Goal: Task Accomplishment & Management: Manage account settings

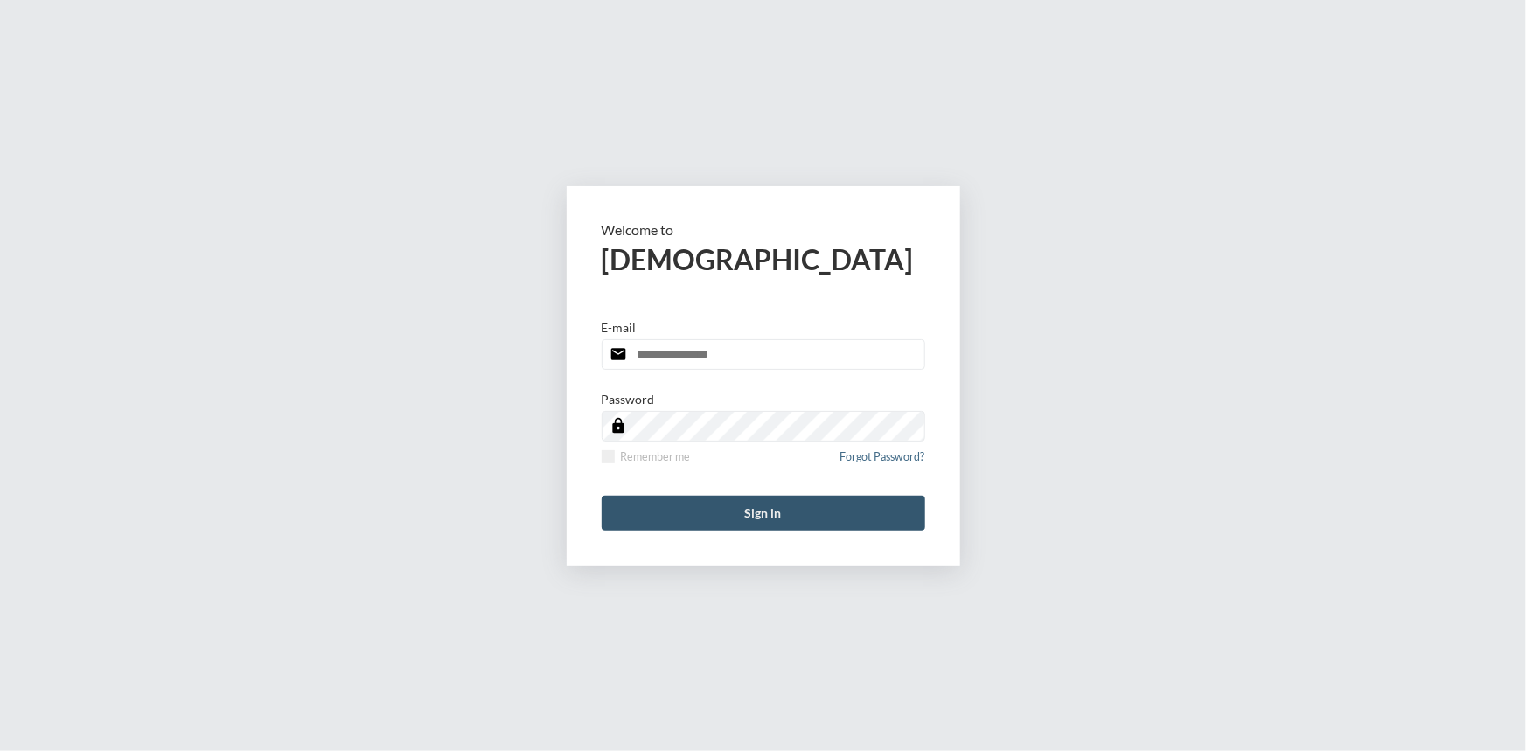
type input "**********"
click at [759, 508] on button "Sign in" at bounding box center [764, 513] width 324 height 35
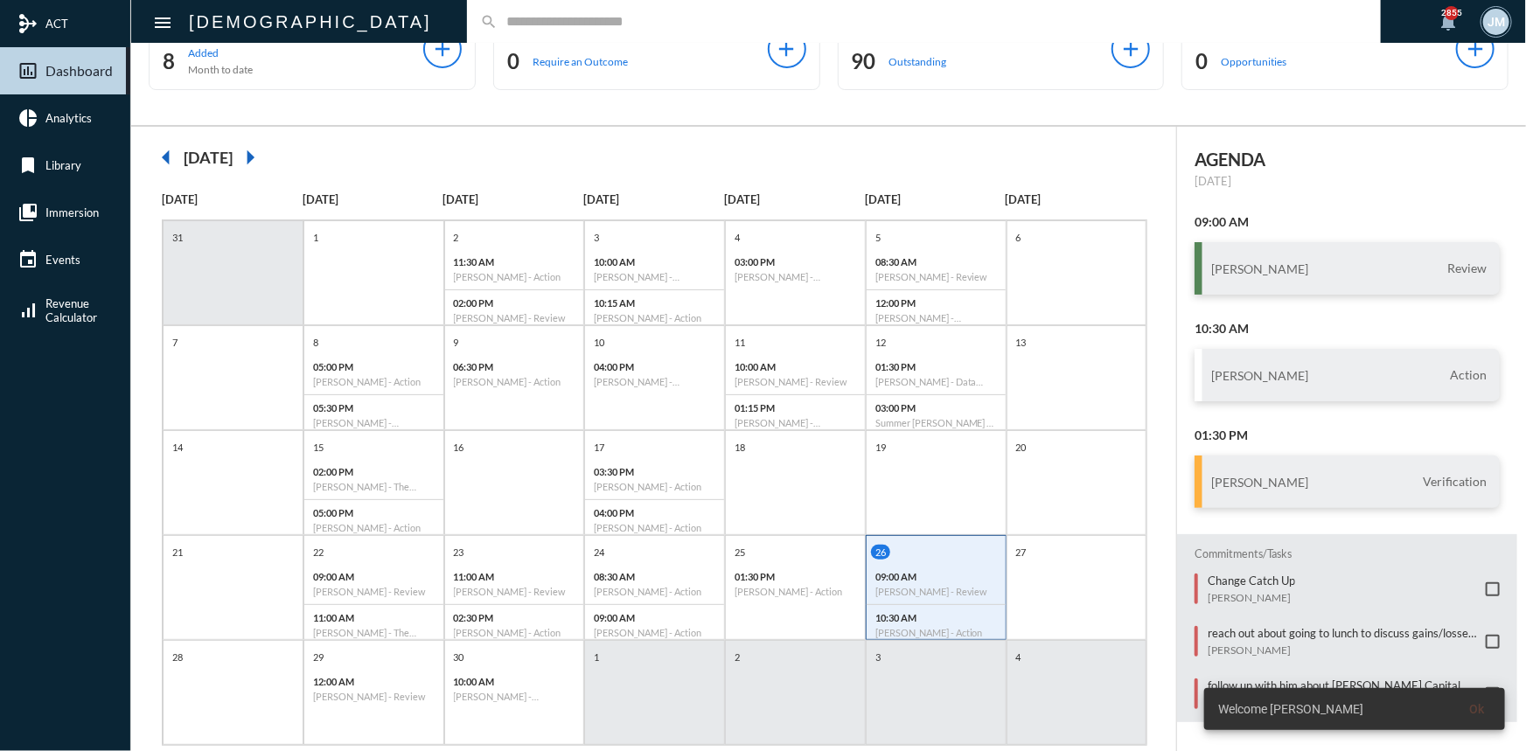
scroll to position [90, 0]
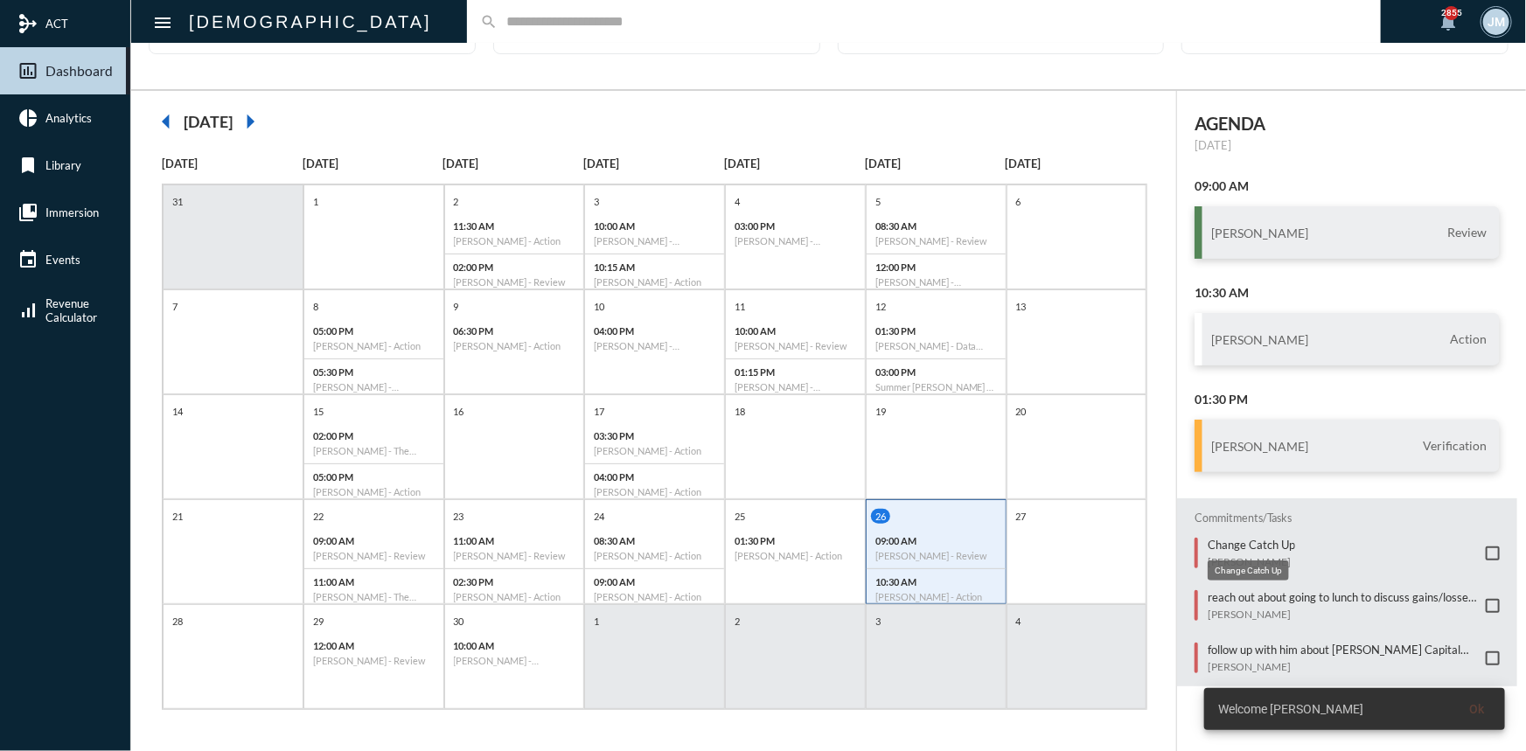
click at [1253, 548] on mat-tooltip-component "Change Catch Up" at bounding box center [1248, 570] width 106 height 45
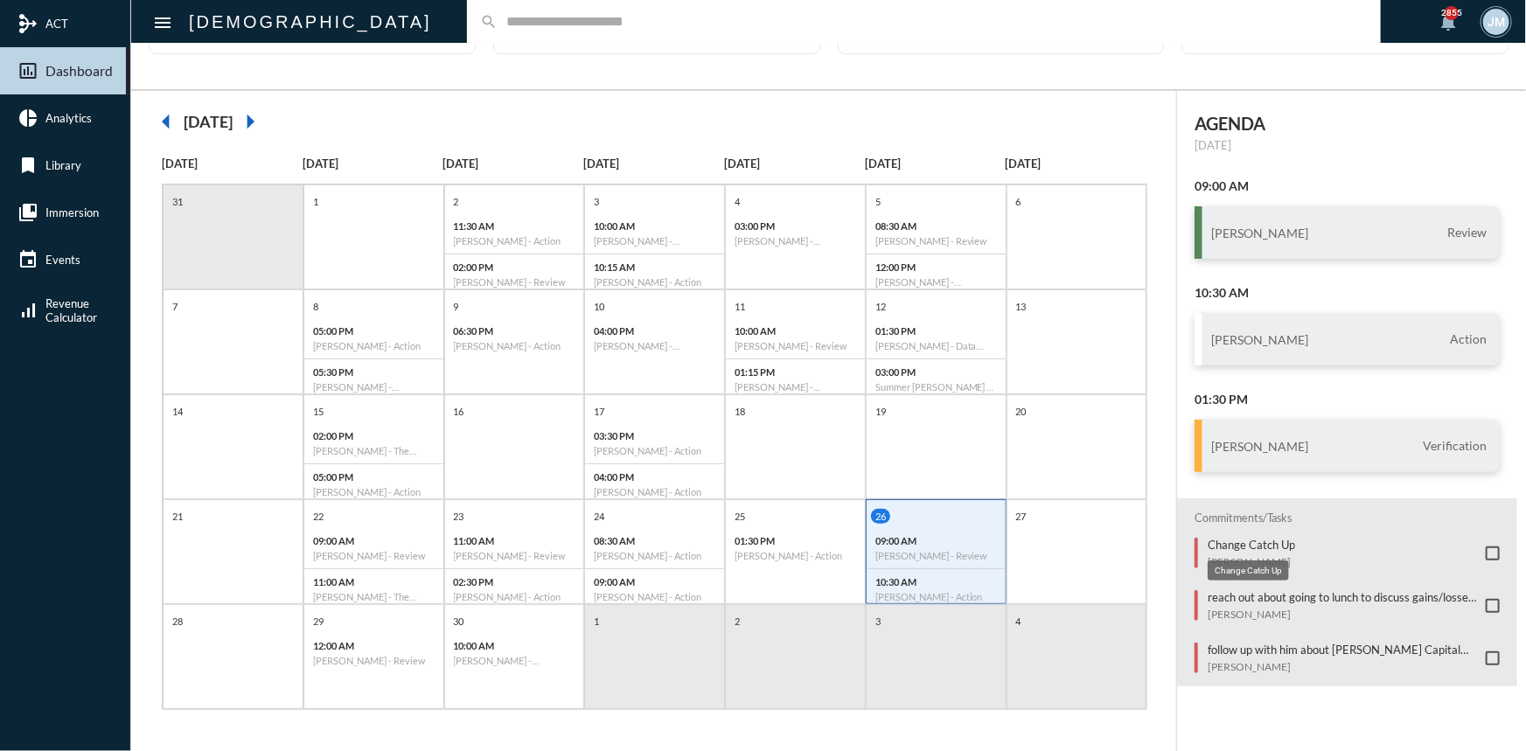
click at [1253, 538] on p "Change Catch Up" at bounding box center [1251, 545] width 87 height 14
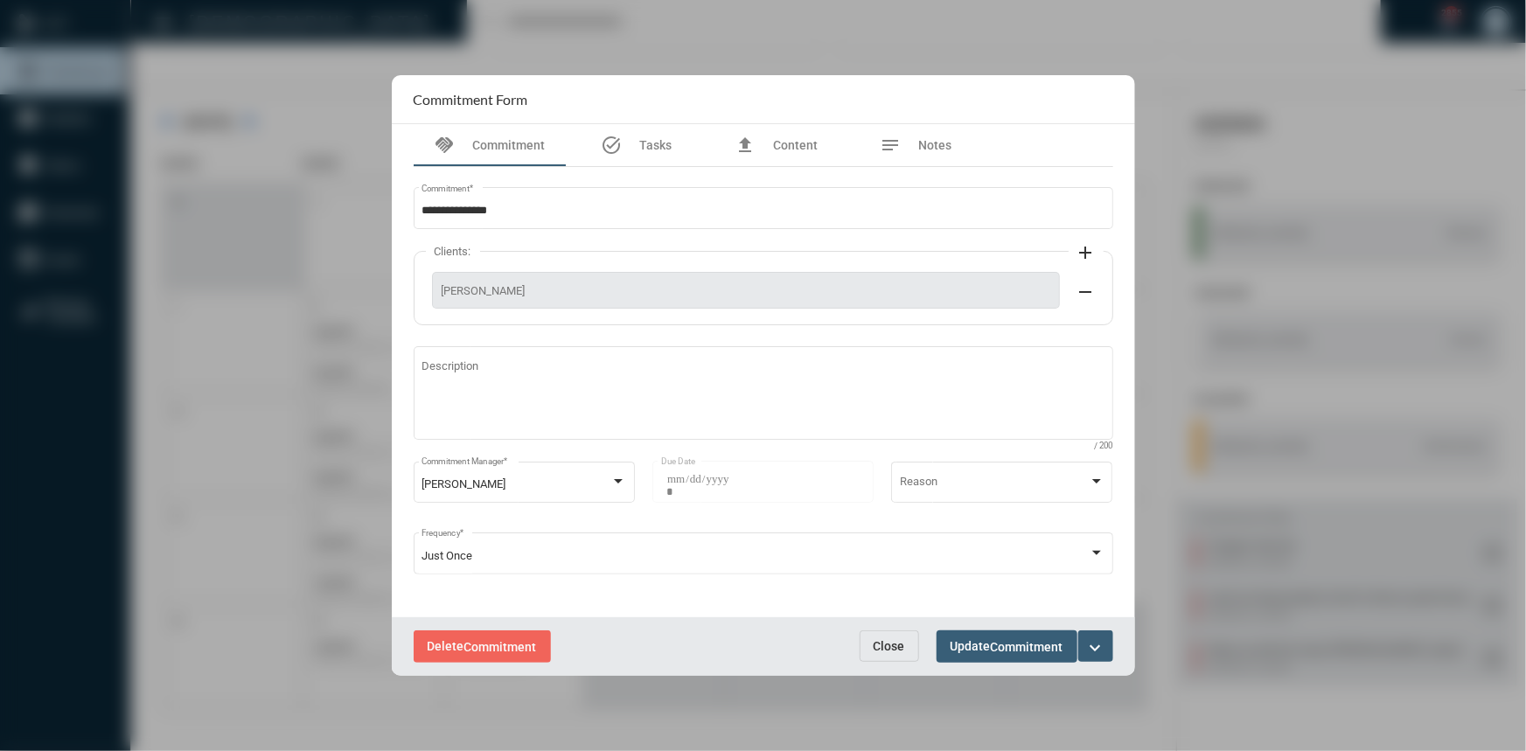
click at [1096, 647] on mat-icon "expand_more" at bounding box center [1095, 647] width 21 height 21
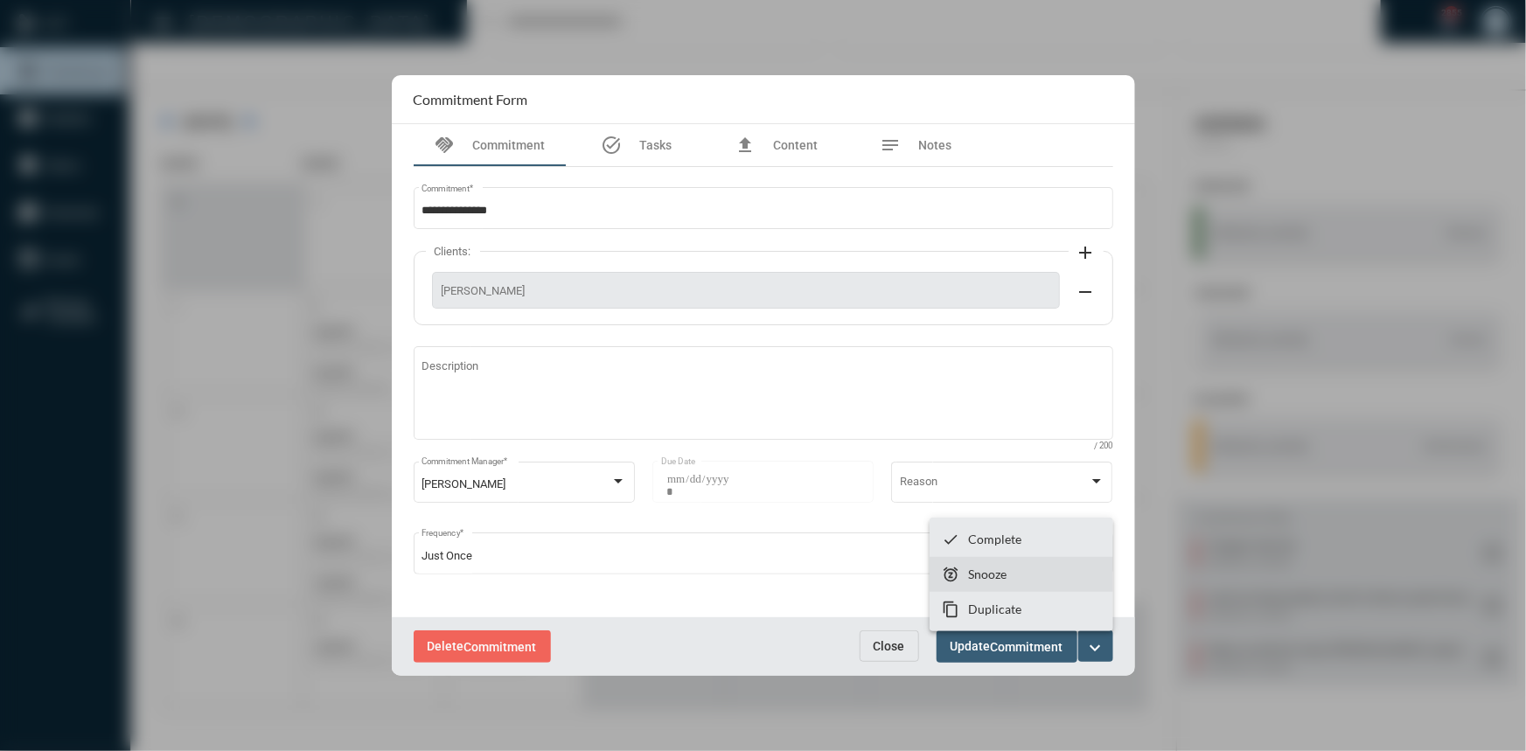
click at [978, 577] on p "Snooze" at bounding box center [987, 574] width 38 height 15
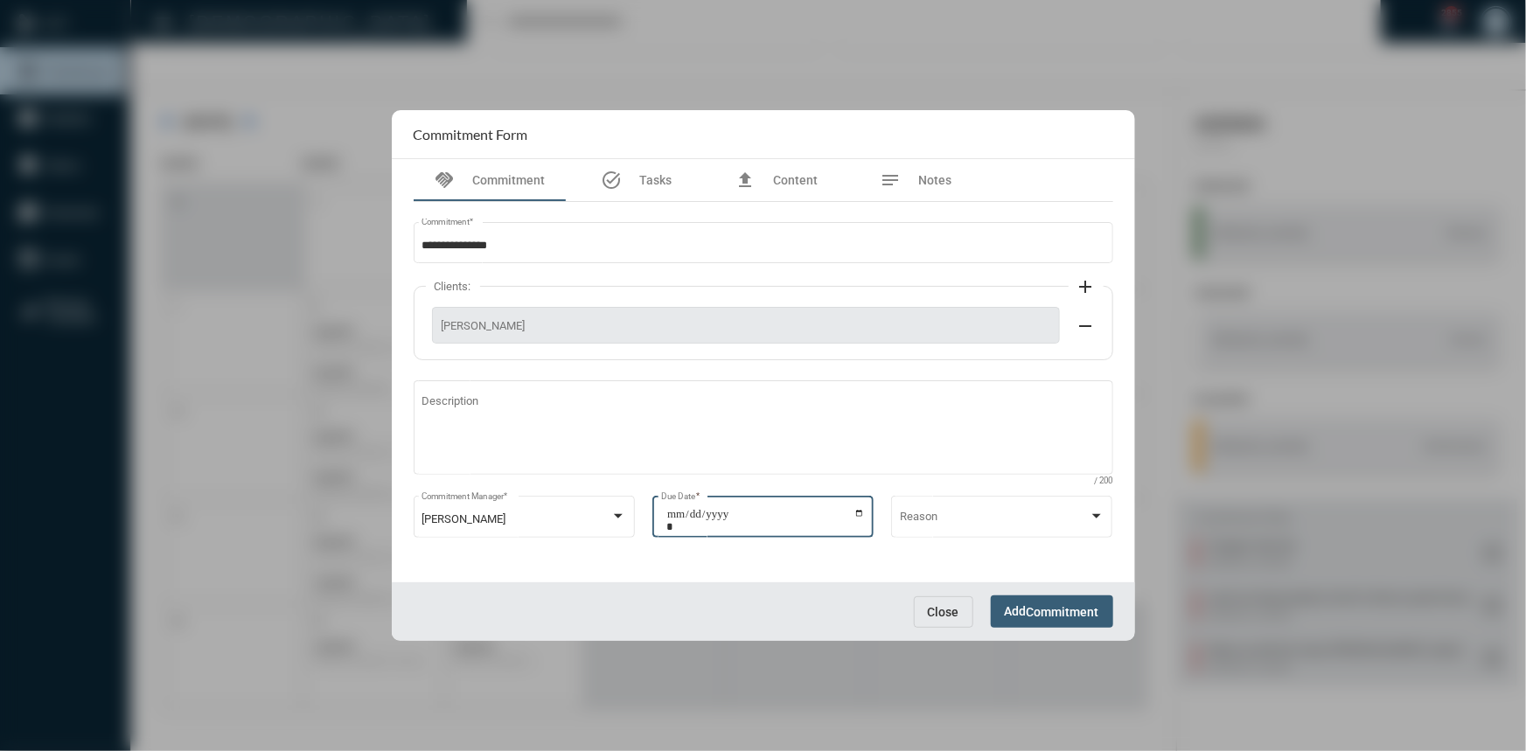
click at [858, 510] on input "**********" at bounding box center [765, 520] width 198 height 24
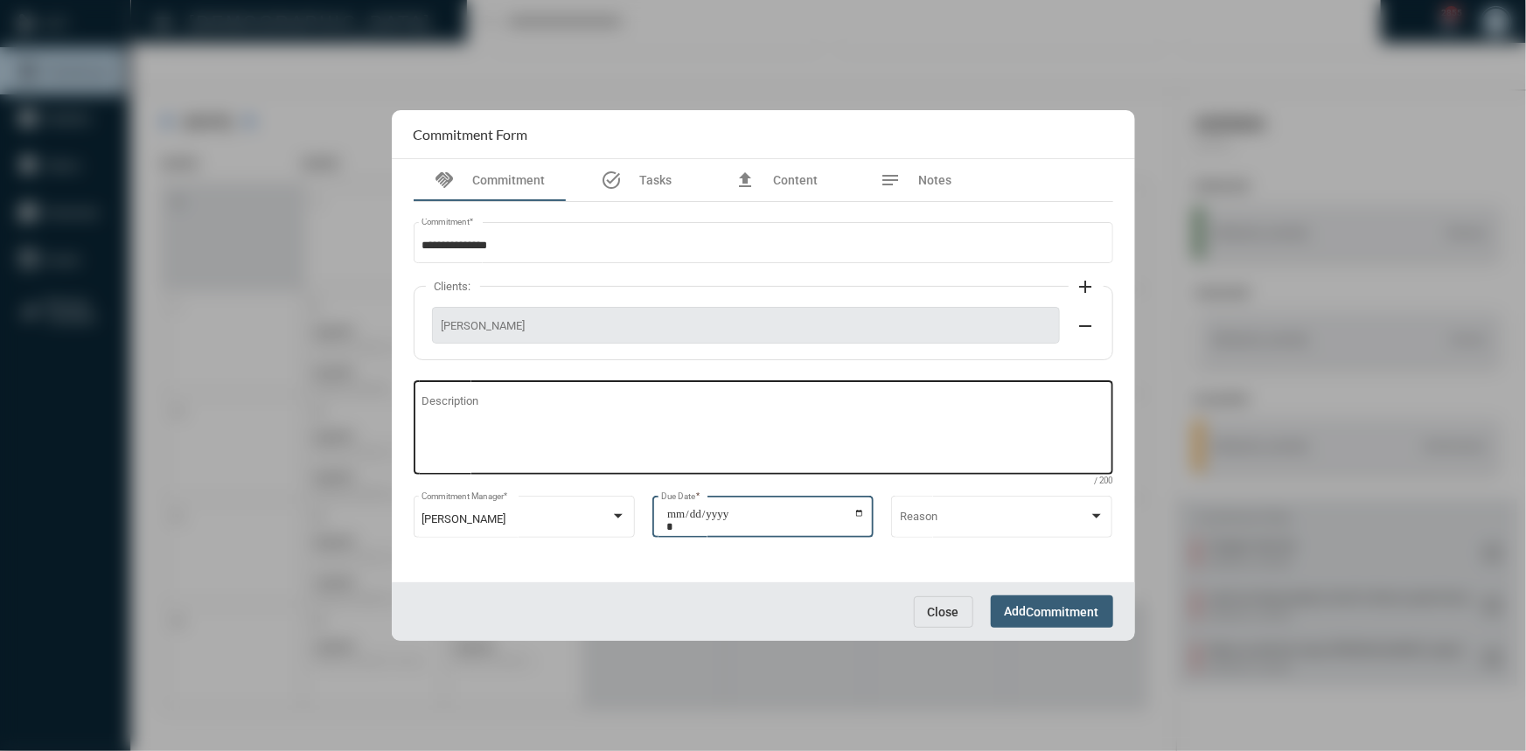
type input "**********"
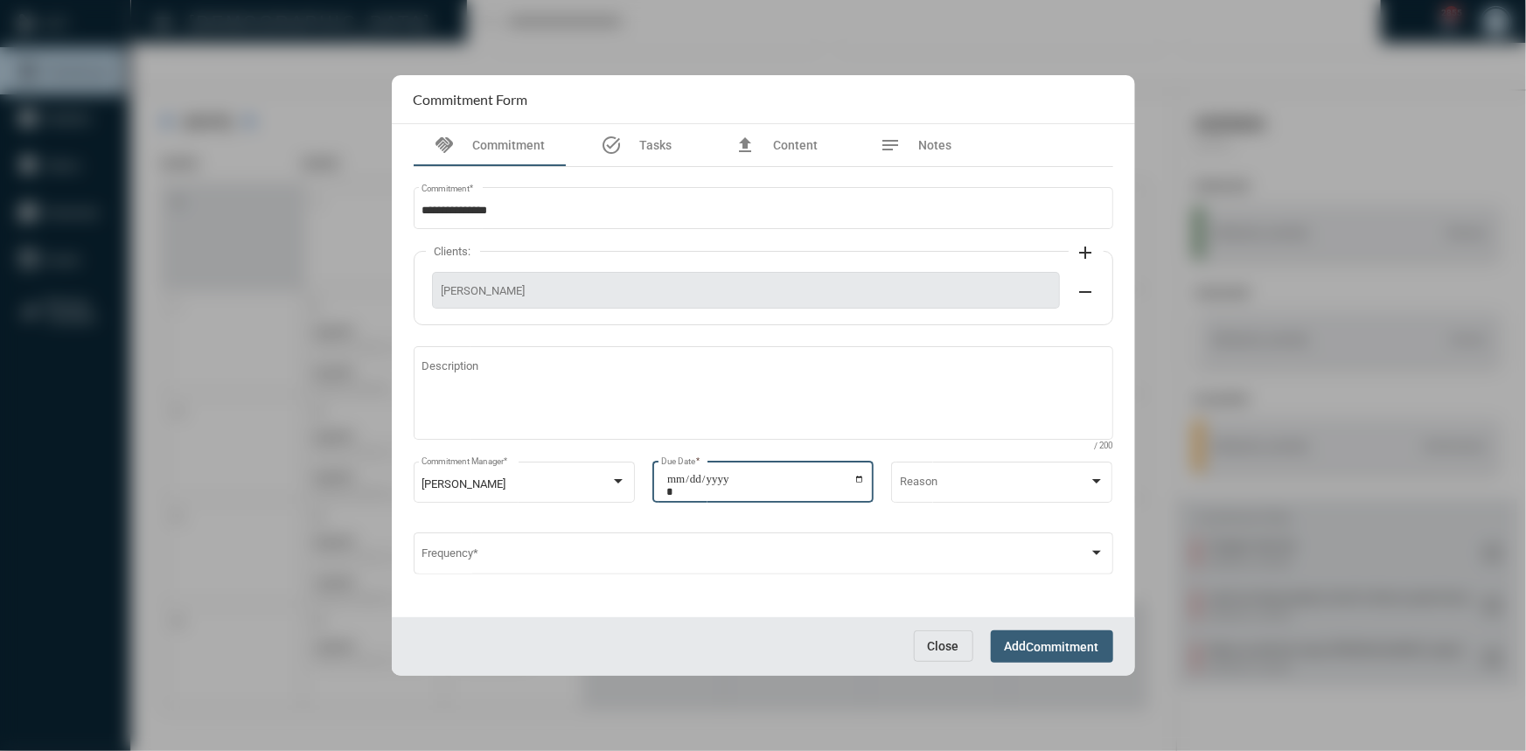
click at [1040, 651] on span "Commitment" at bounding box center [1063, 647] width 73 height 14
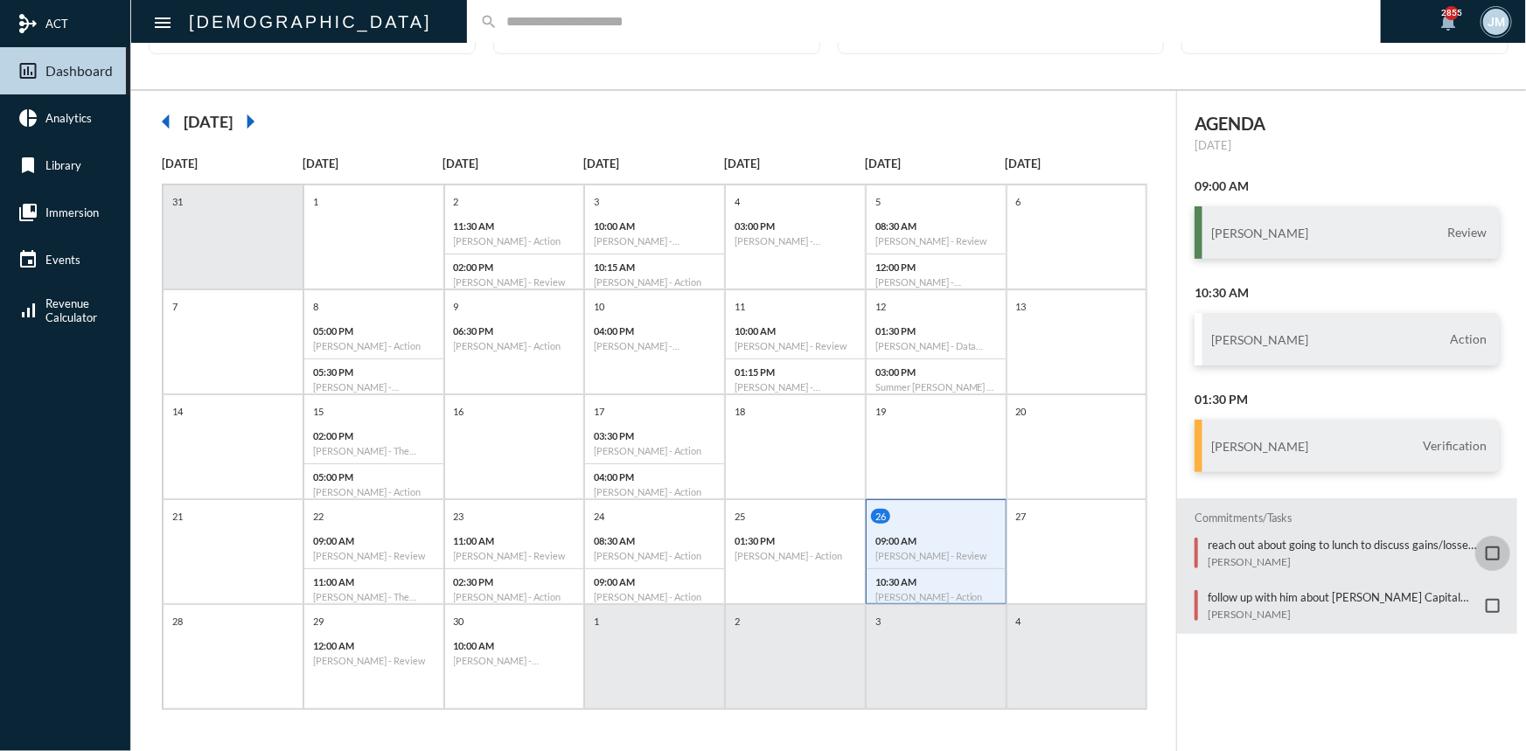
click at [1486, 551] on span at bounding box center [1493, 553] width 14 height 14
click at [361, 651] on div "12:00 AM [PERSON_NAME] - Review" at bounding box center [373, 653] width 139 height 40
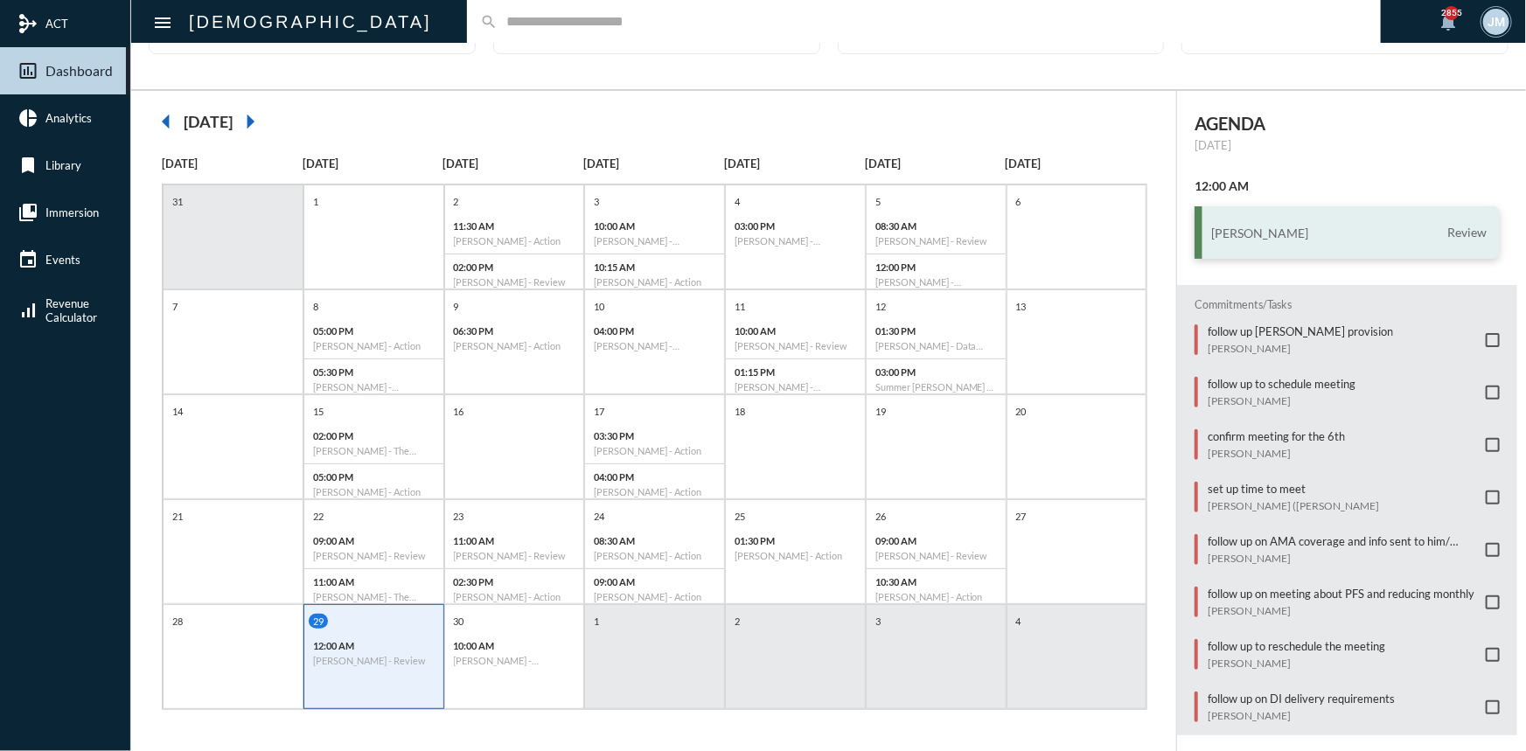
click at [1291, 226] on div "[PERSON_NAME] Review" at bounding box center [1346, 232] width 305 height 52
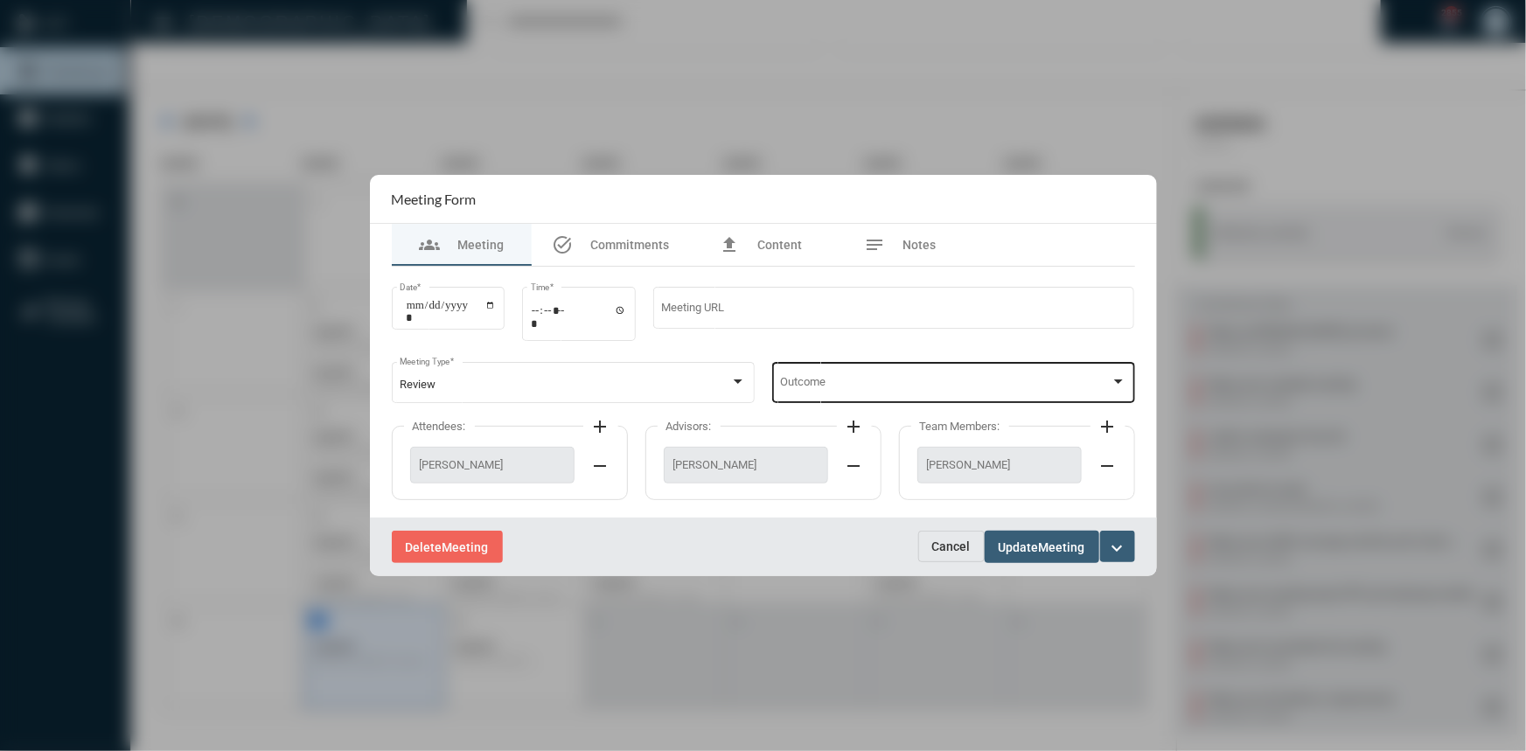
click at [1120, 380] on div at bounding box center [1118, 381] width 9 height 4
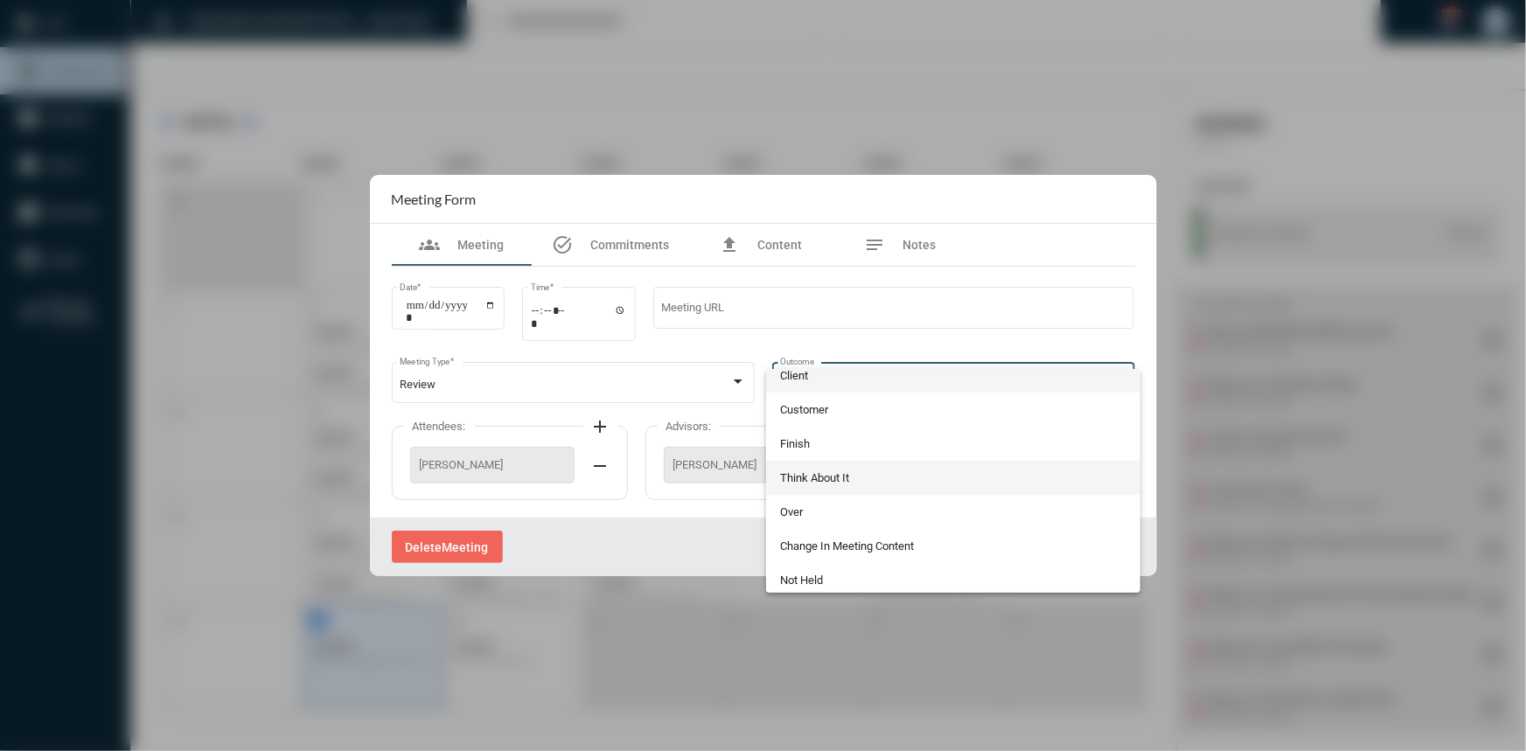
scroll to position [14, 0]
click at [1381, 468] on div at bounding box center [763, 375] width 1526 height 751
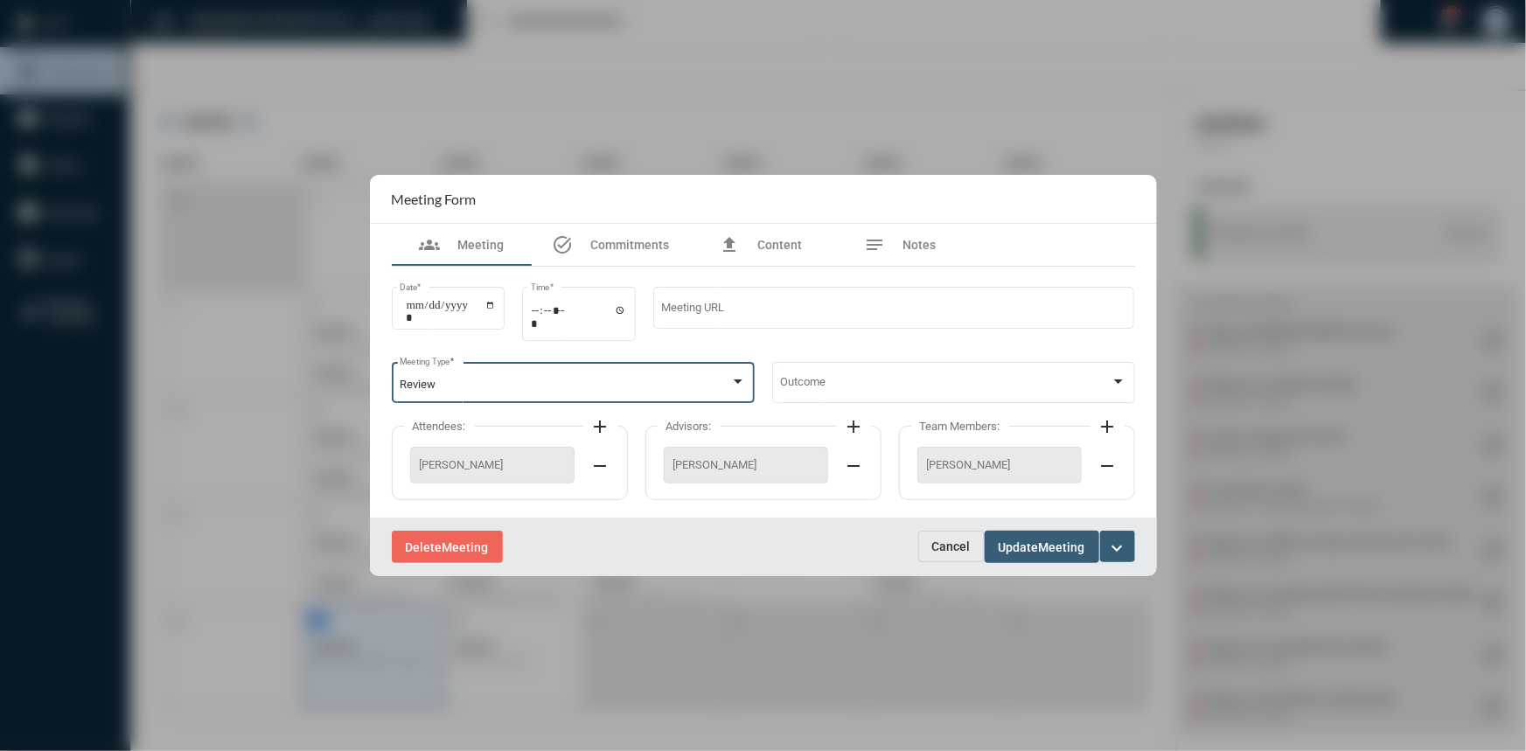
click at [735, 386] on div at bounding box center [738, 382] width 16 height 14
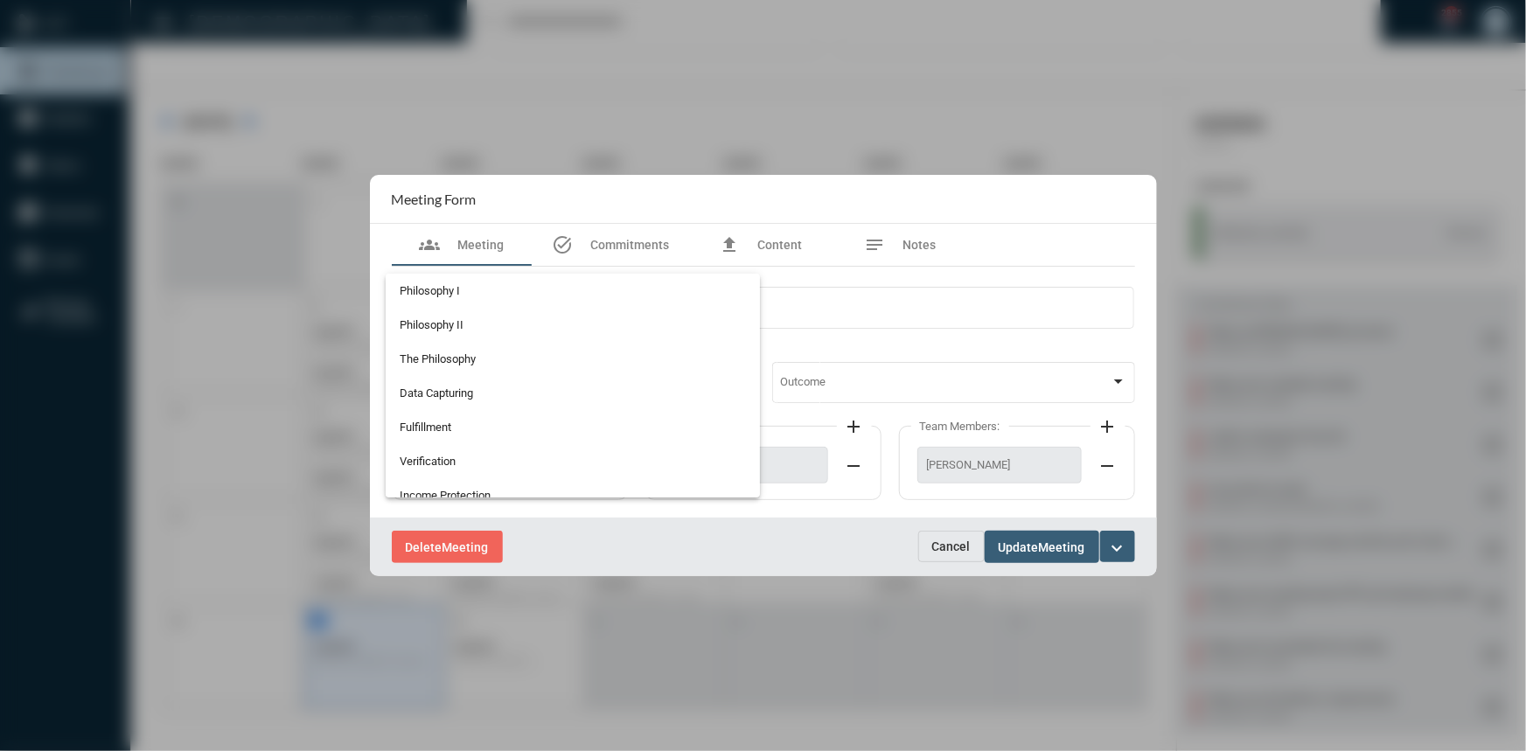
scroll to position [450, 0]
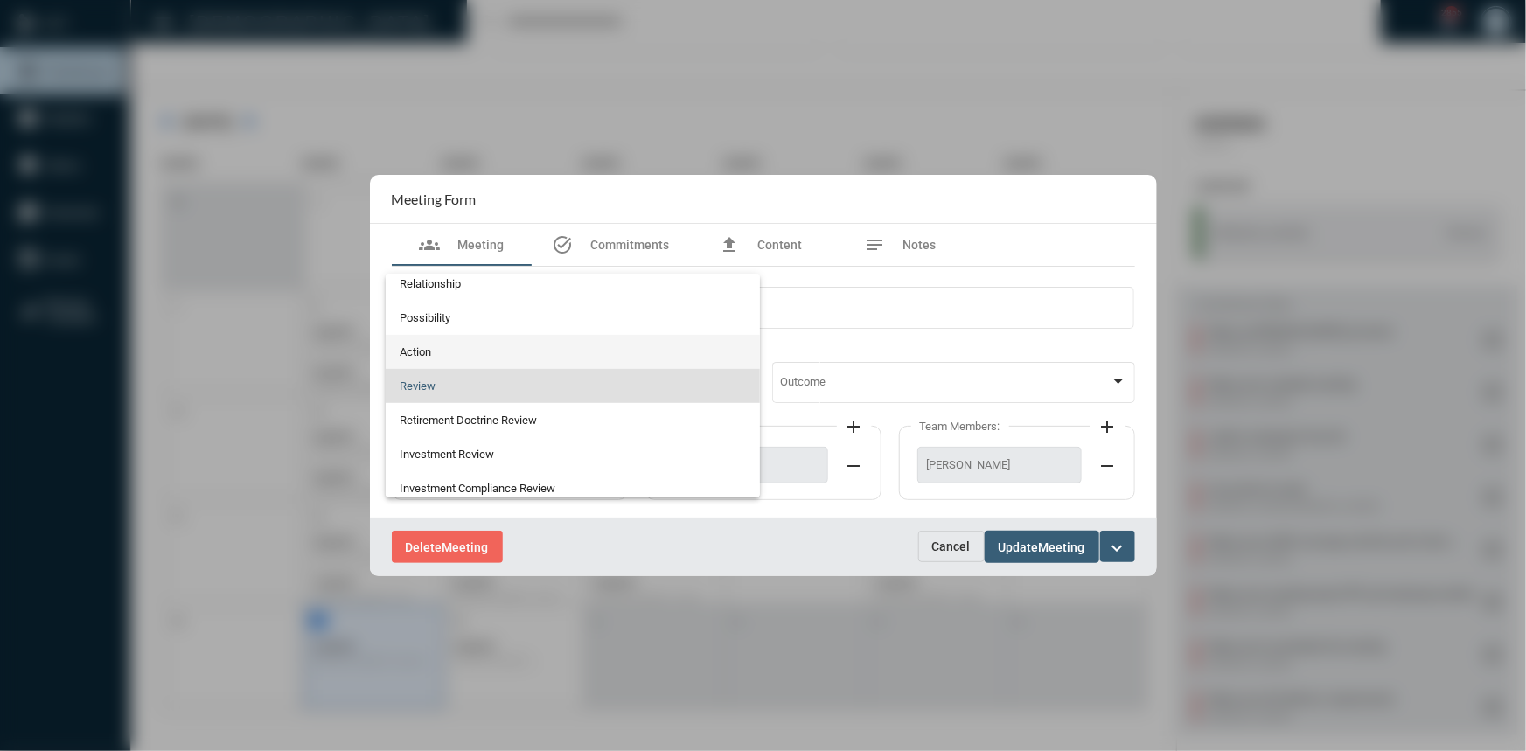
click at [424, 349] on span "Action" at bounding box center [573, 352] width 346 height 34
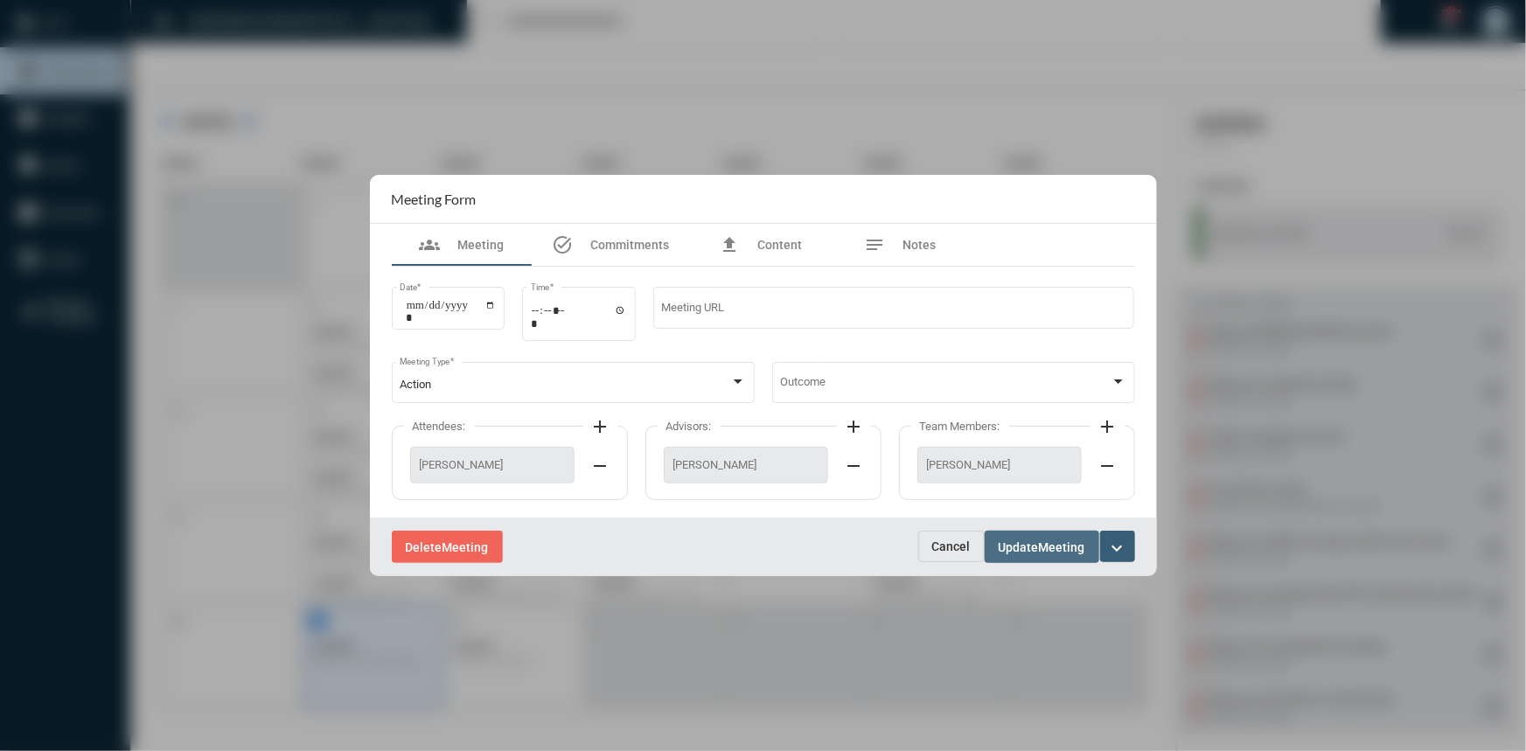
click at [1069, 551] on span "Meeting" at bounding box center [1062, 547] width 46 height 14
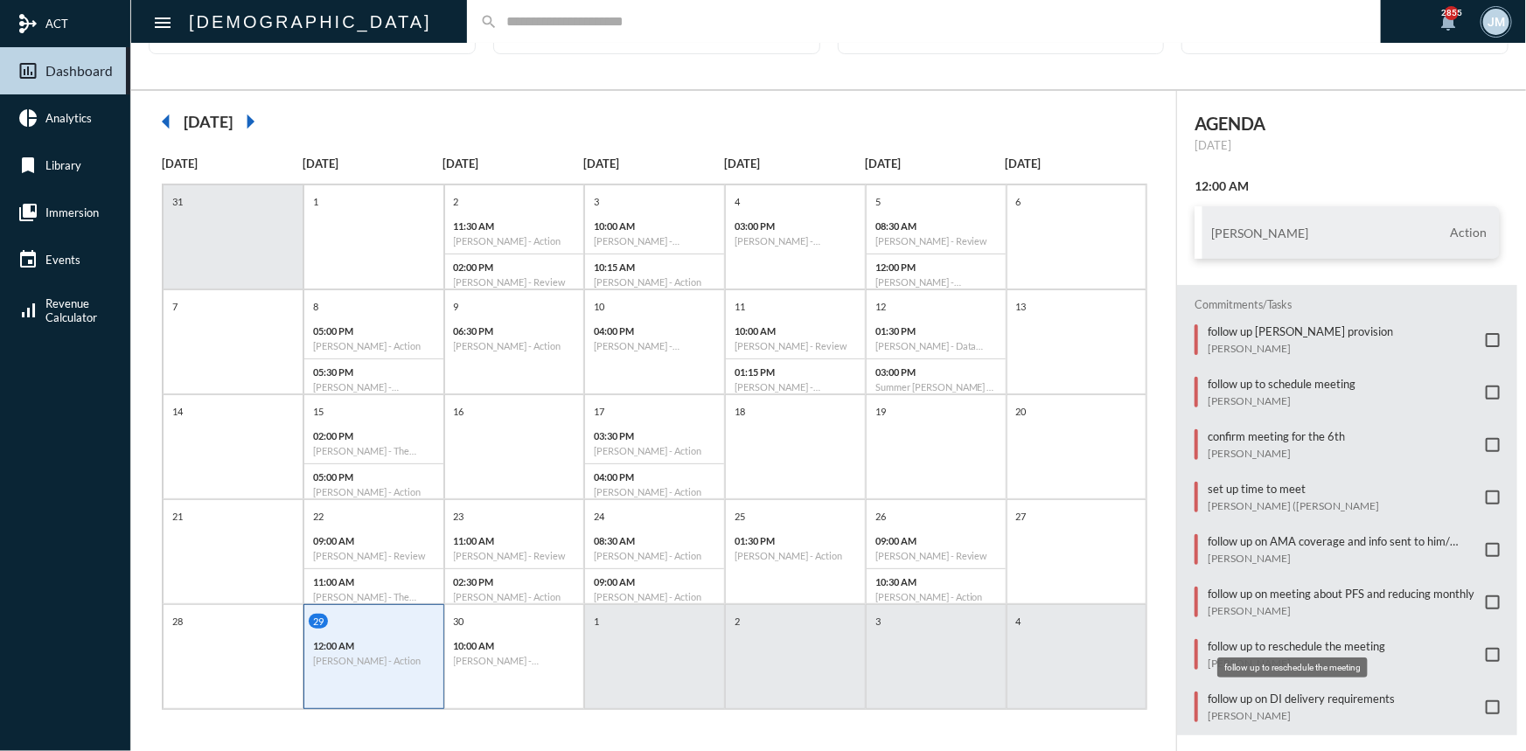
click at [1242, 641] on p "follow up to reschedule the meeting" at bounding box center [1297, 646] width 178 height 14
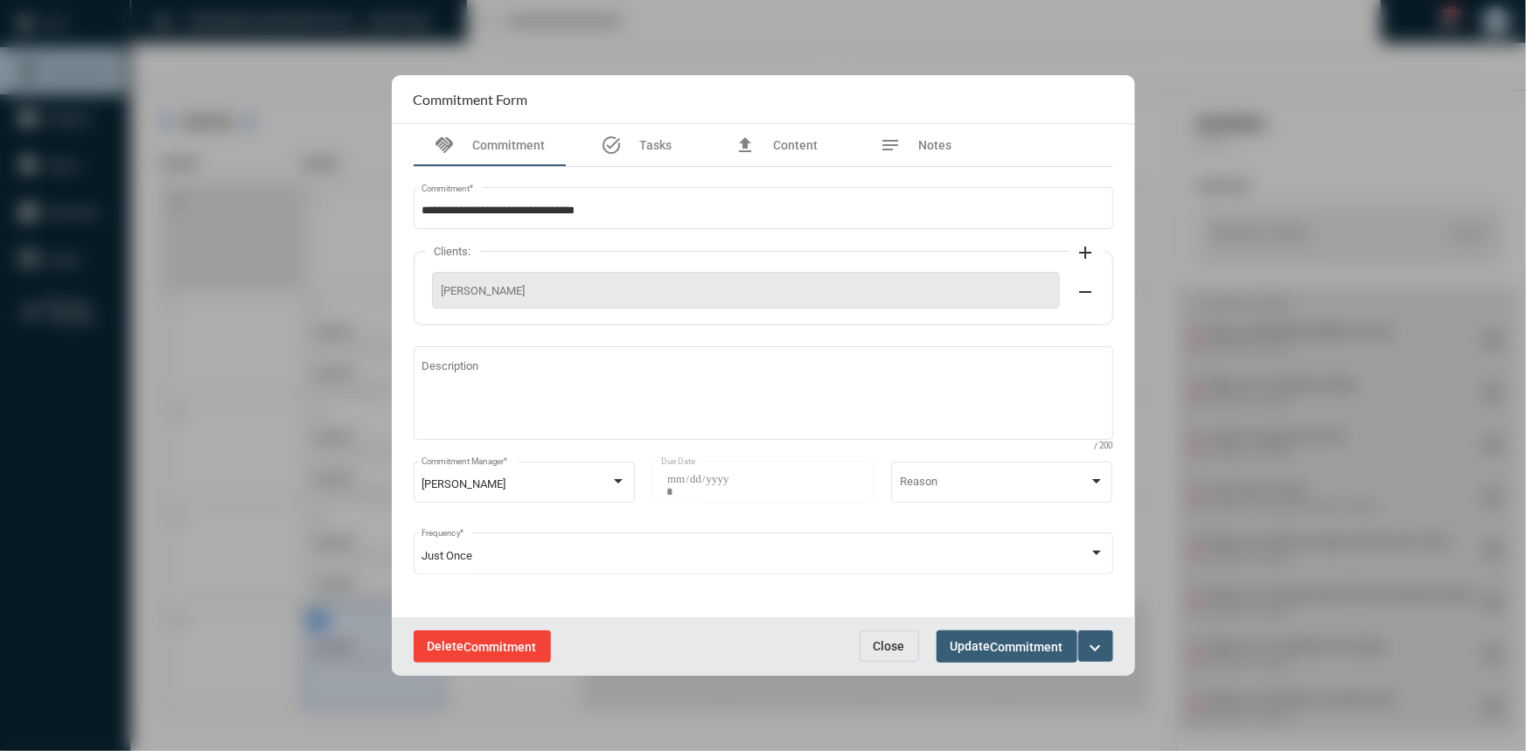
click at [521, 644] on span "Commitment" at bounding box center [500, 647] width 73 height 14
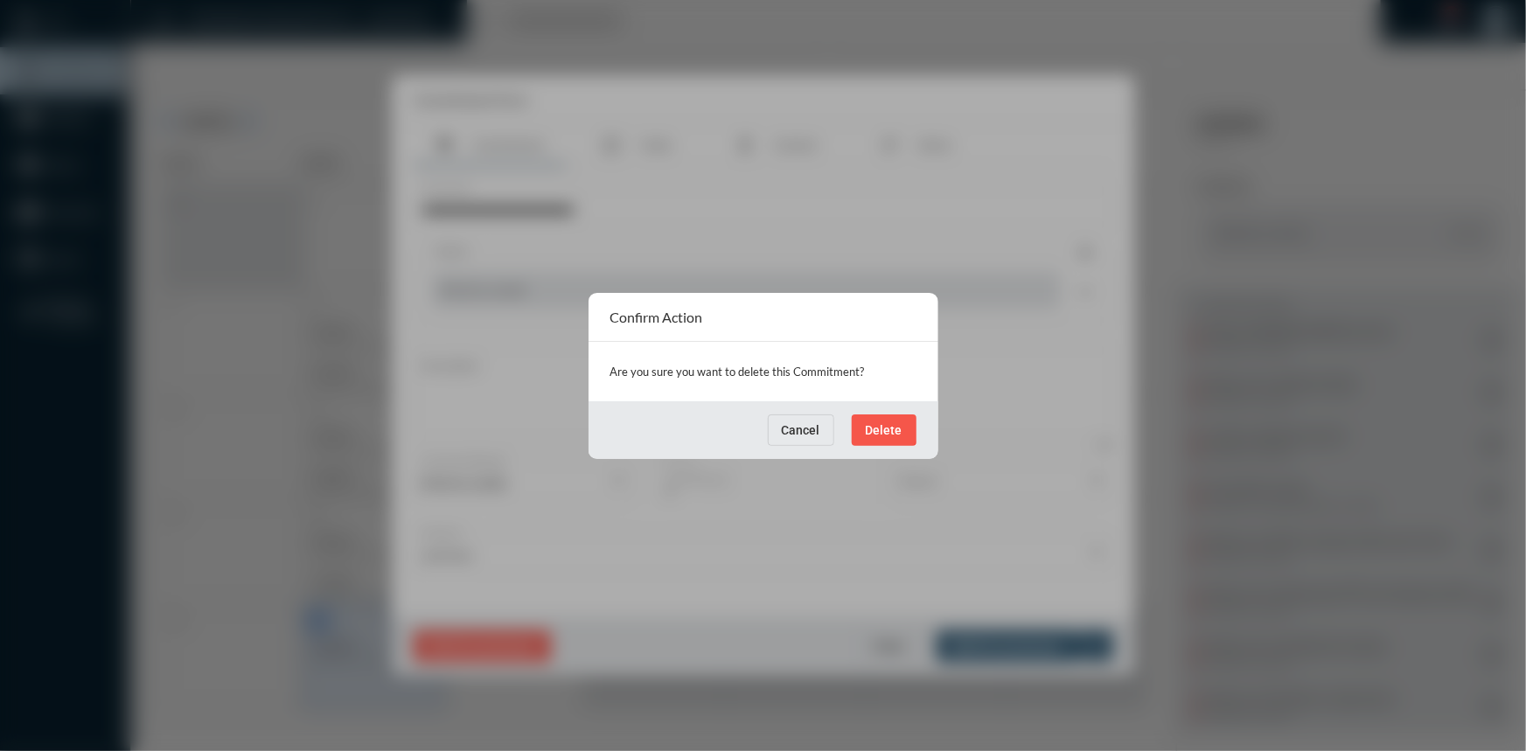
click at [873, 417] on button "Delete" at bounding box center [884, 429] width 65 height 31
